Goal: Find specific page/section: Find specific page/section

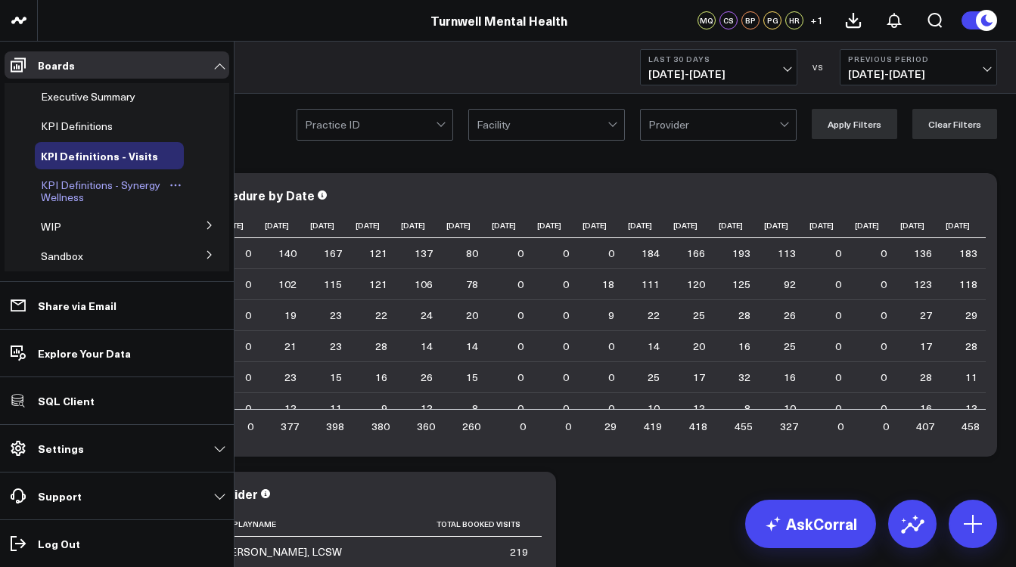
scroll to position [82, 0]
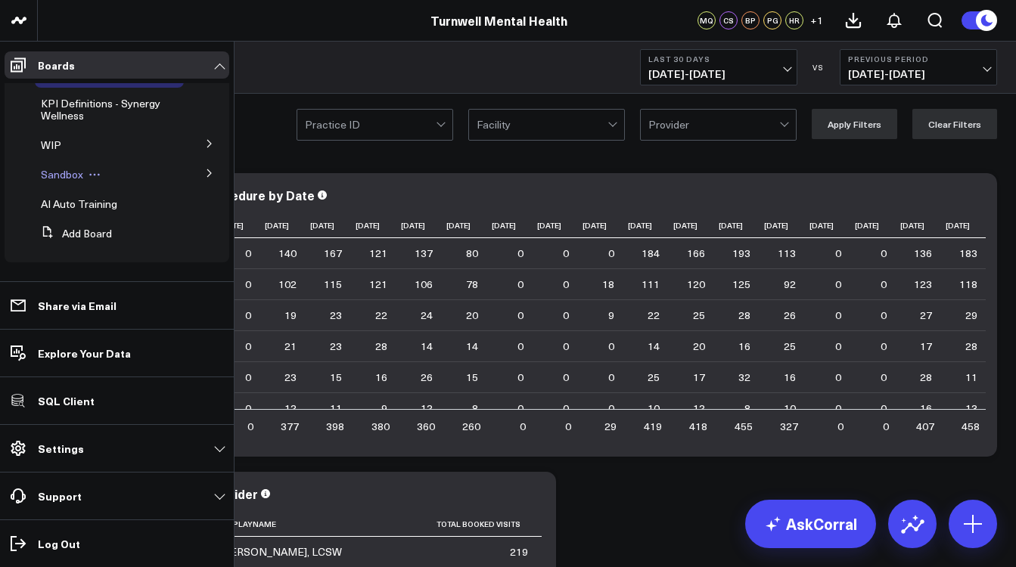
click at [91, 168] on div "Sandbox" at bounding box center [109, 174] width 149 height 27
click at [89, 173] on icon at bounding box center [95, 175] width 12 height 12
click at [79, 175] on span "Sandbox" at bounding box center [62, 174] width 42 height 14
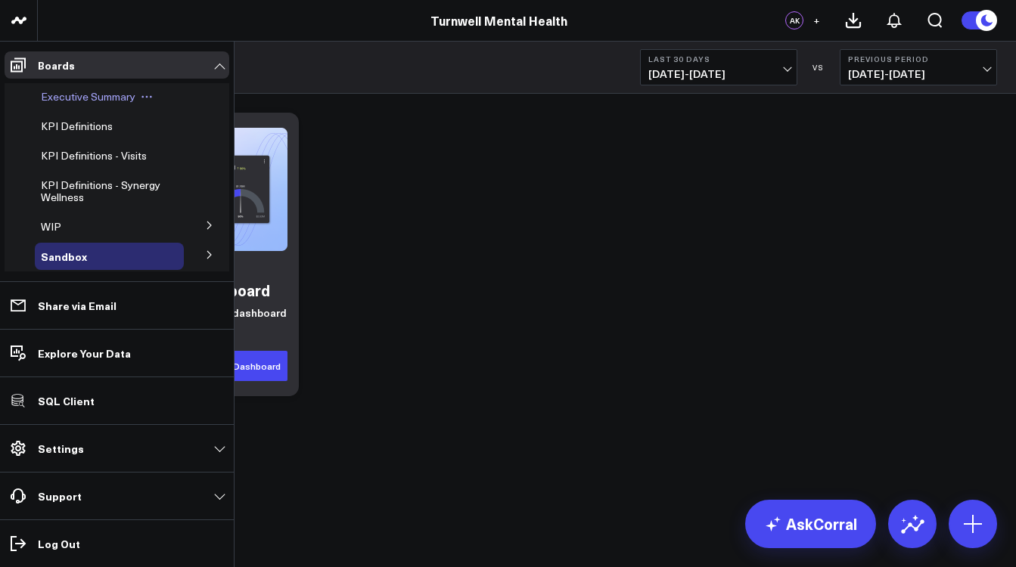
click at [102, 104] on div "Executive Summary" at bounding box center [109, 96] width 149 height 27
click at [84, 96] on span "Executive Summary" at bounding box center [88, 96] width 95 height 14
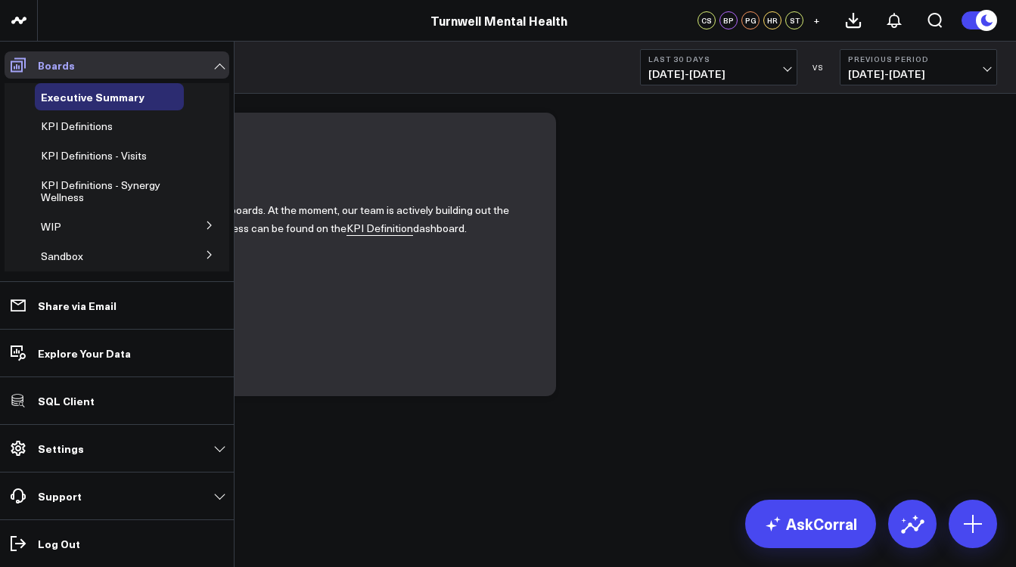
click at [19, 67] on icon at bounding box center [18, 65] width 15 height 14
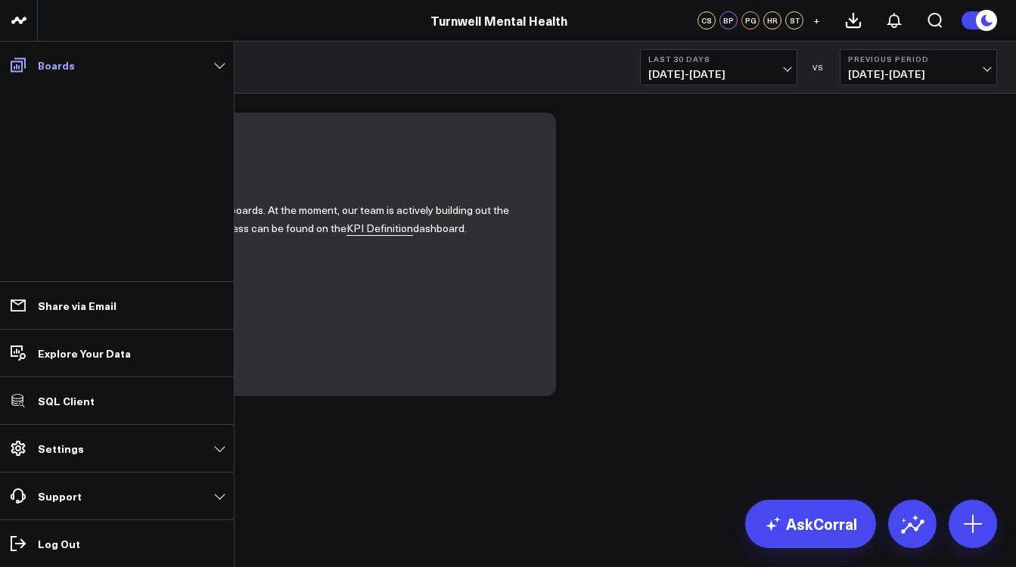
click at [19, 67] on icon at bounding box center [18, 65] width 15 height 14
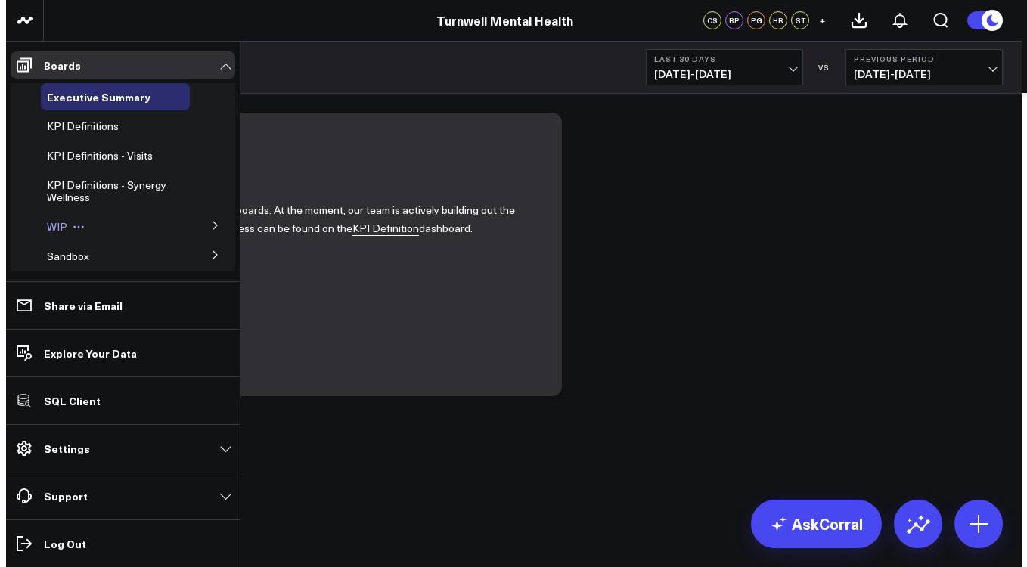
scroll to position [82, 0]
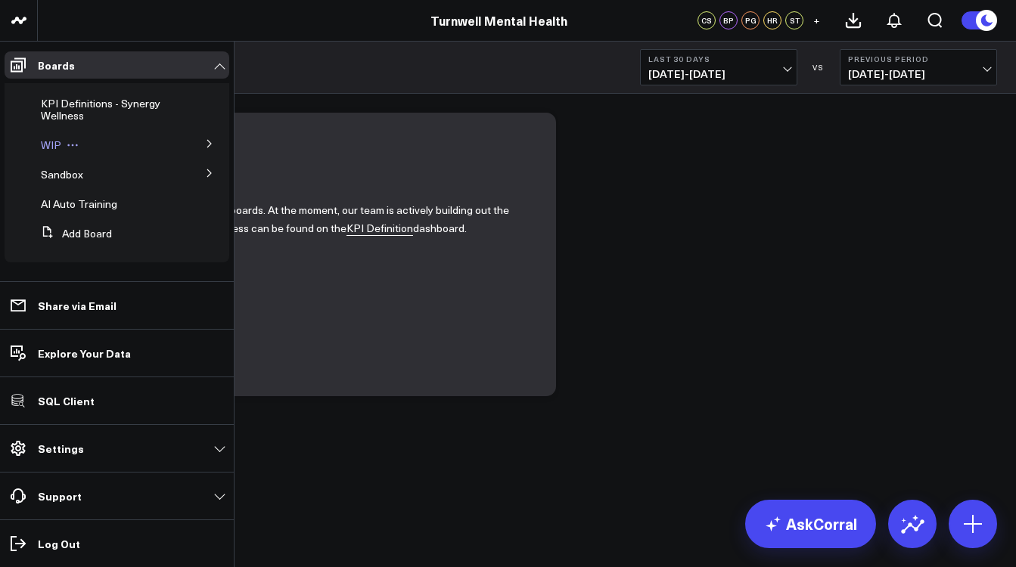
click at [99, 142] on div "WIP" at bounding box center [109, 145] width 149 height 27
click at [207, 147] on button at bounding box center [209, 143] width 39 height 23
click at [128, 171] on span "Google Analytics 4" at bounding box center [94, 172] width 89 height 14
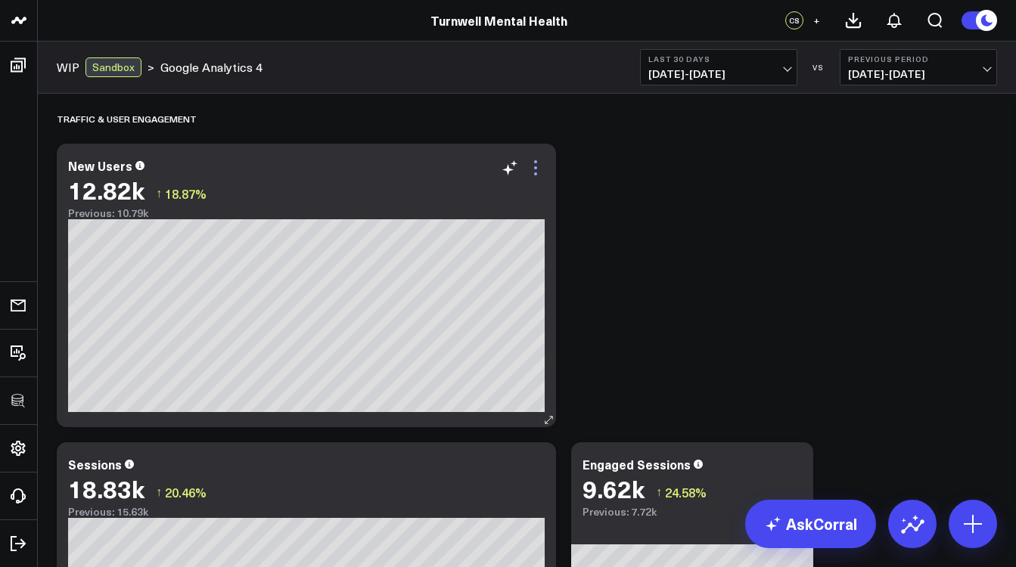
click at [536, 169] on icon at bounding box center [535, 167] width 3 height 3
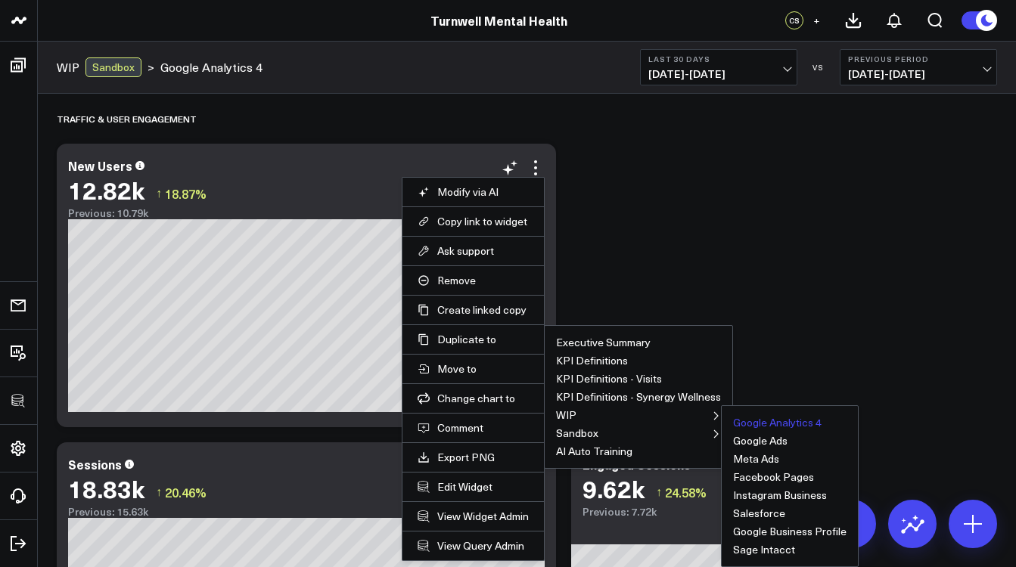
click at [737, 423] on button "Google Analytics 4" at bounding box center [777, 423] width 89 height 11
